Goal: Entertainment & Leisure: Consume media (video, audio)

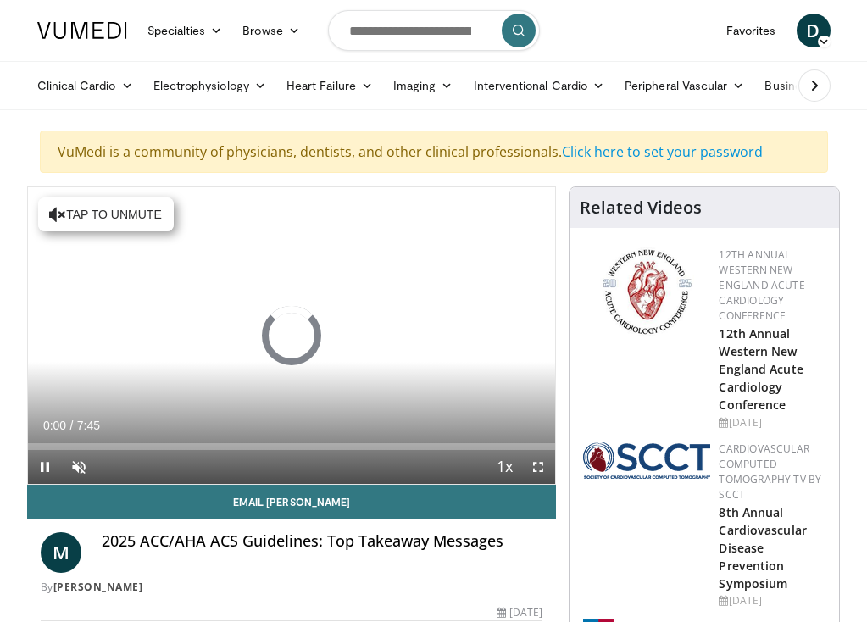
scroll to position [50, 0]
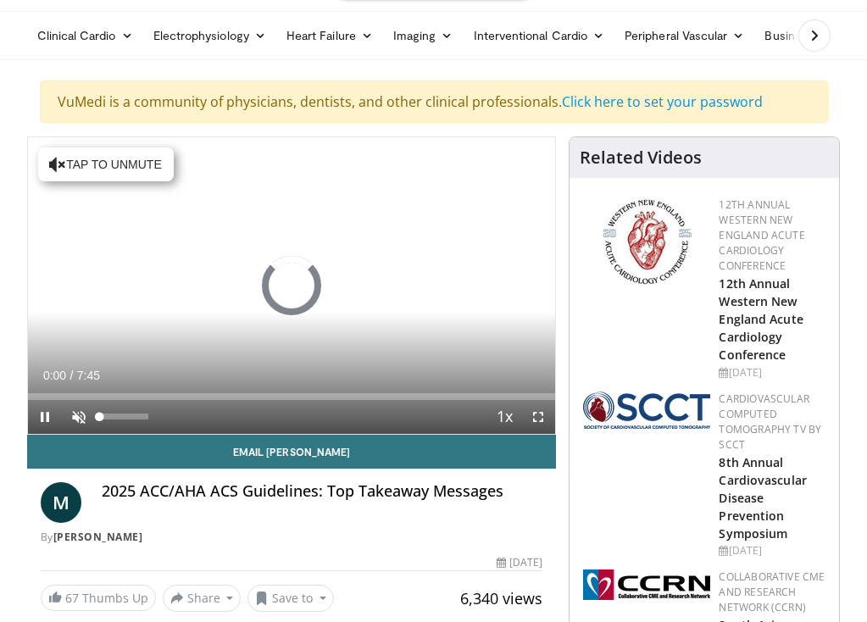
click at [80, 414] on span "Video Player" at bounding box center [79, 417] width 34 height 34
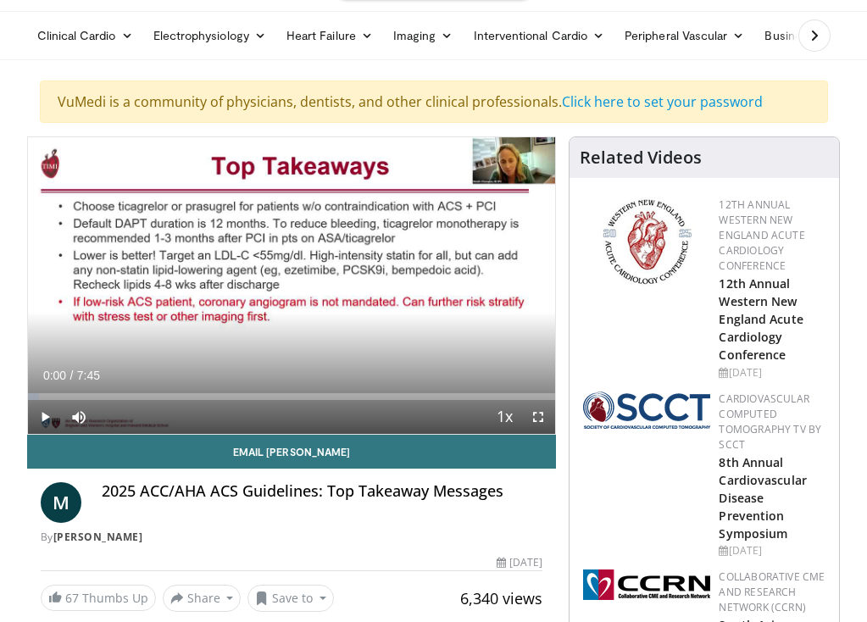
click at [44, 411] on span "Video Player" at bounding box center [45, 417] width 34 height 34
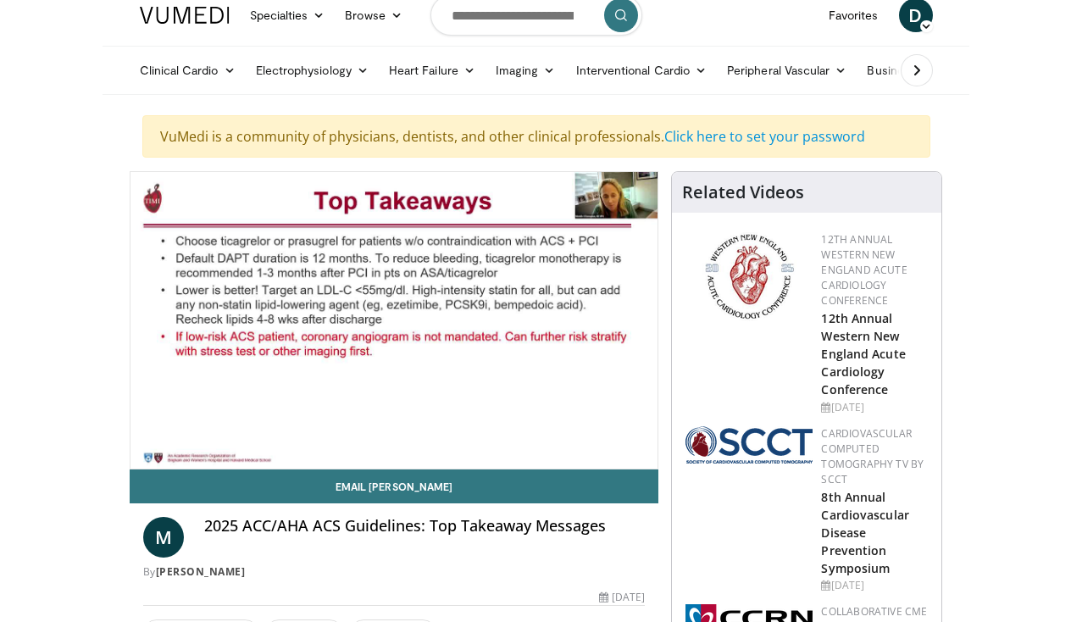
scroll to position [0, 0]
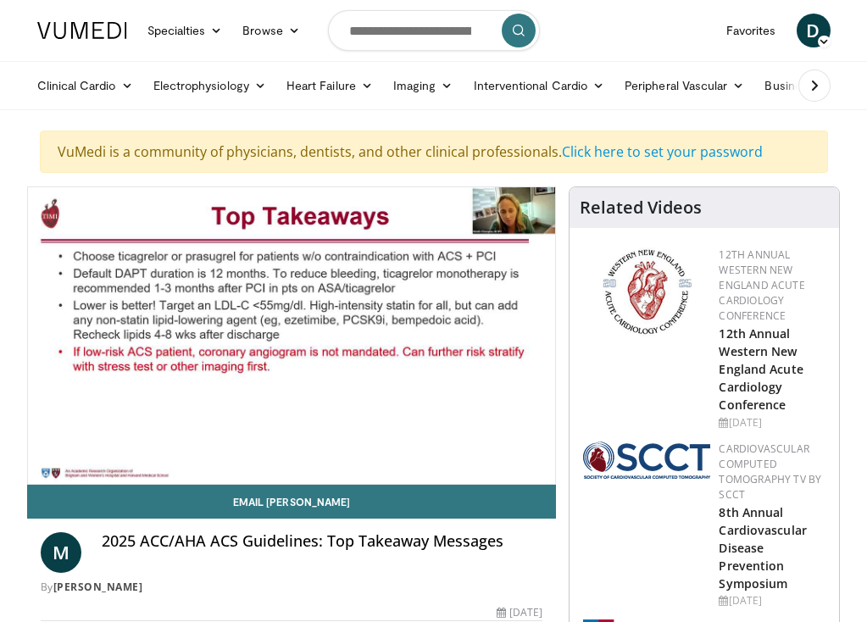
click at [628, 403] on div "12th Annual Western New England Acute Cardiology Conference 12th Annual Western…" at bounding box center [704, 339] width 249 height 190
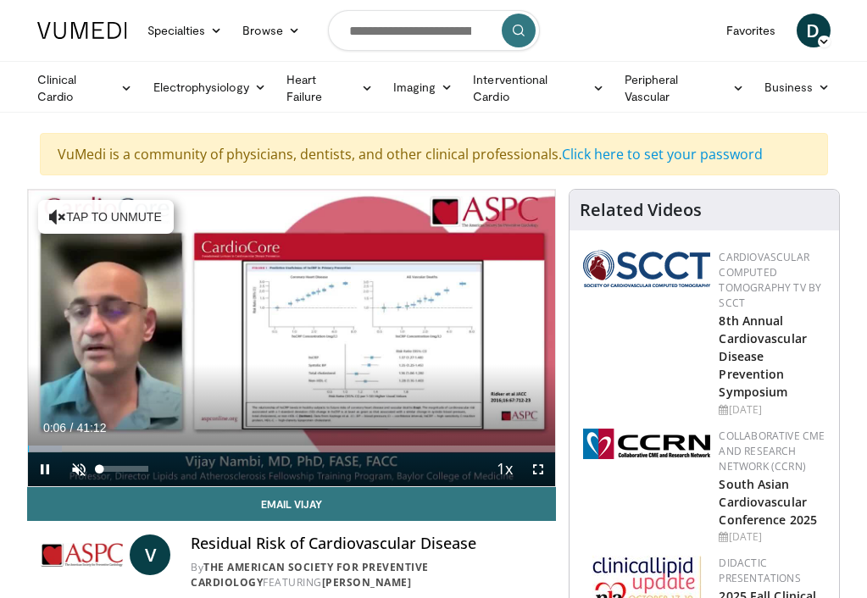
click at [76, 465] on span "Video Player" at bounding box center [79, 470] width 34 height 34
